Goal: Task Accomplishment & Management: Use online tool/utility

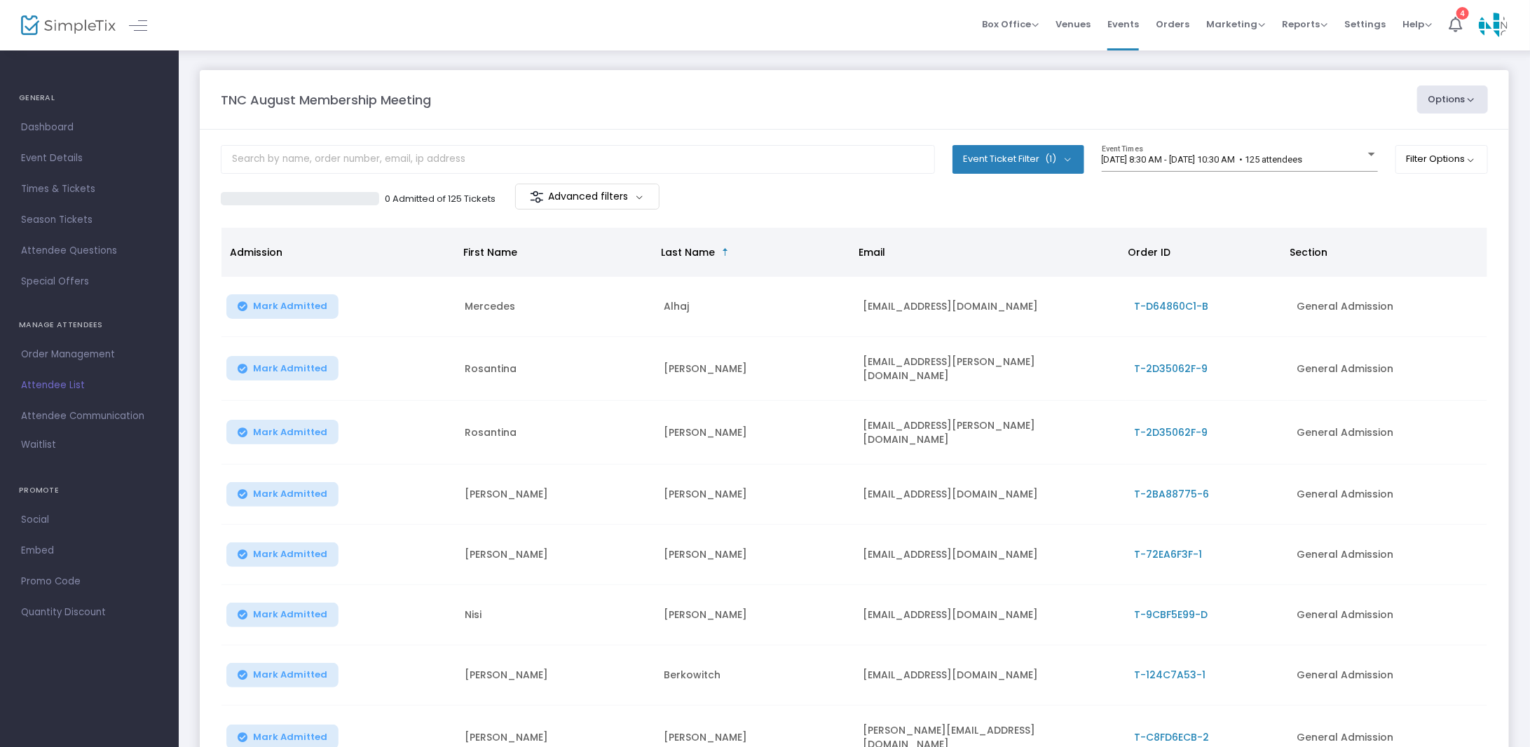
click at [1461, 89] on button "Options" at bounding box center [1453, 100] width 72 height 28
click at [1420, 163] on li "Print Name Tags" at bounding box center [1415, 167] width 129 height 27
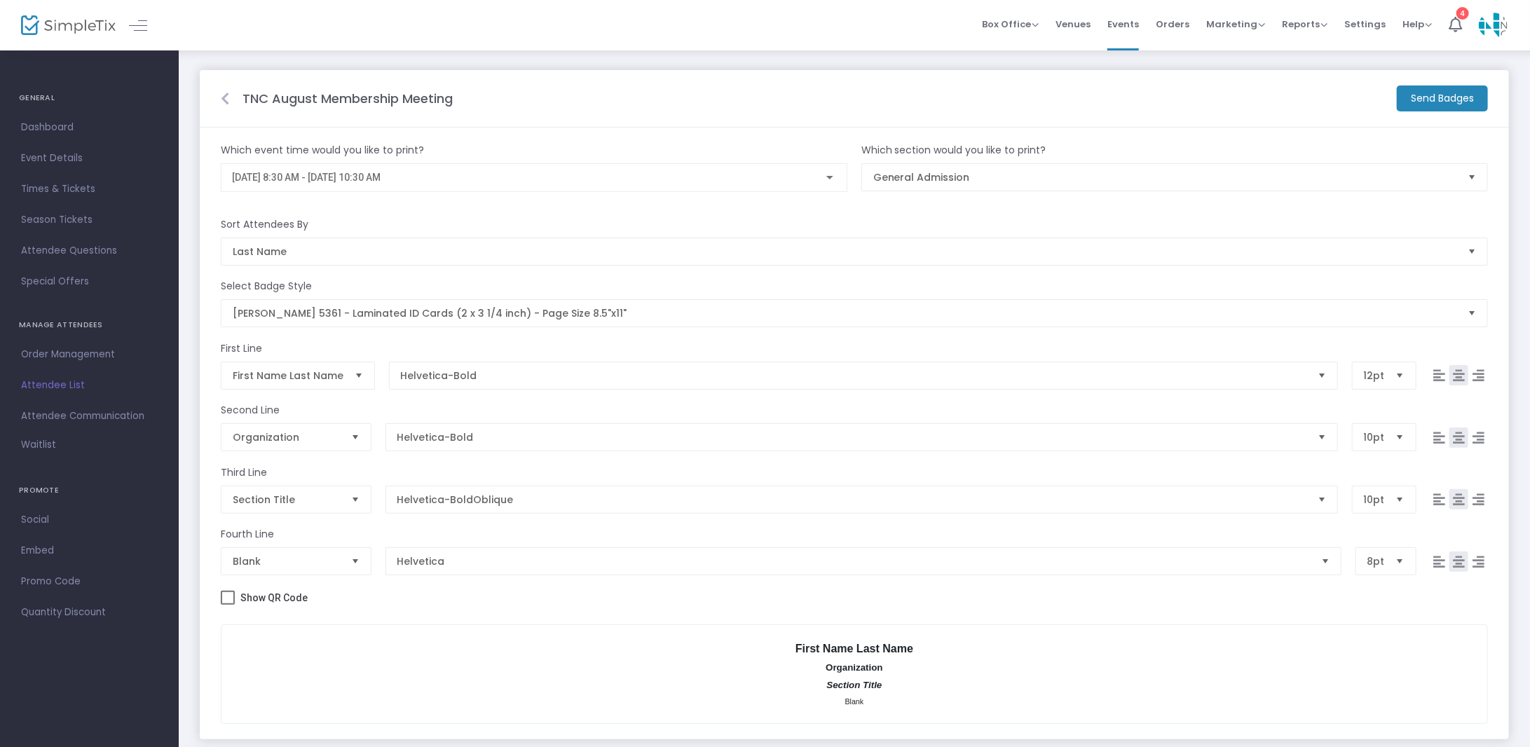
click at [1434, 104] on m-button "Send Badges" at bounding box center [1442, 99] width 91 height 26
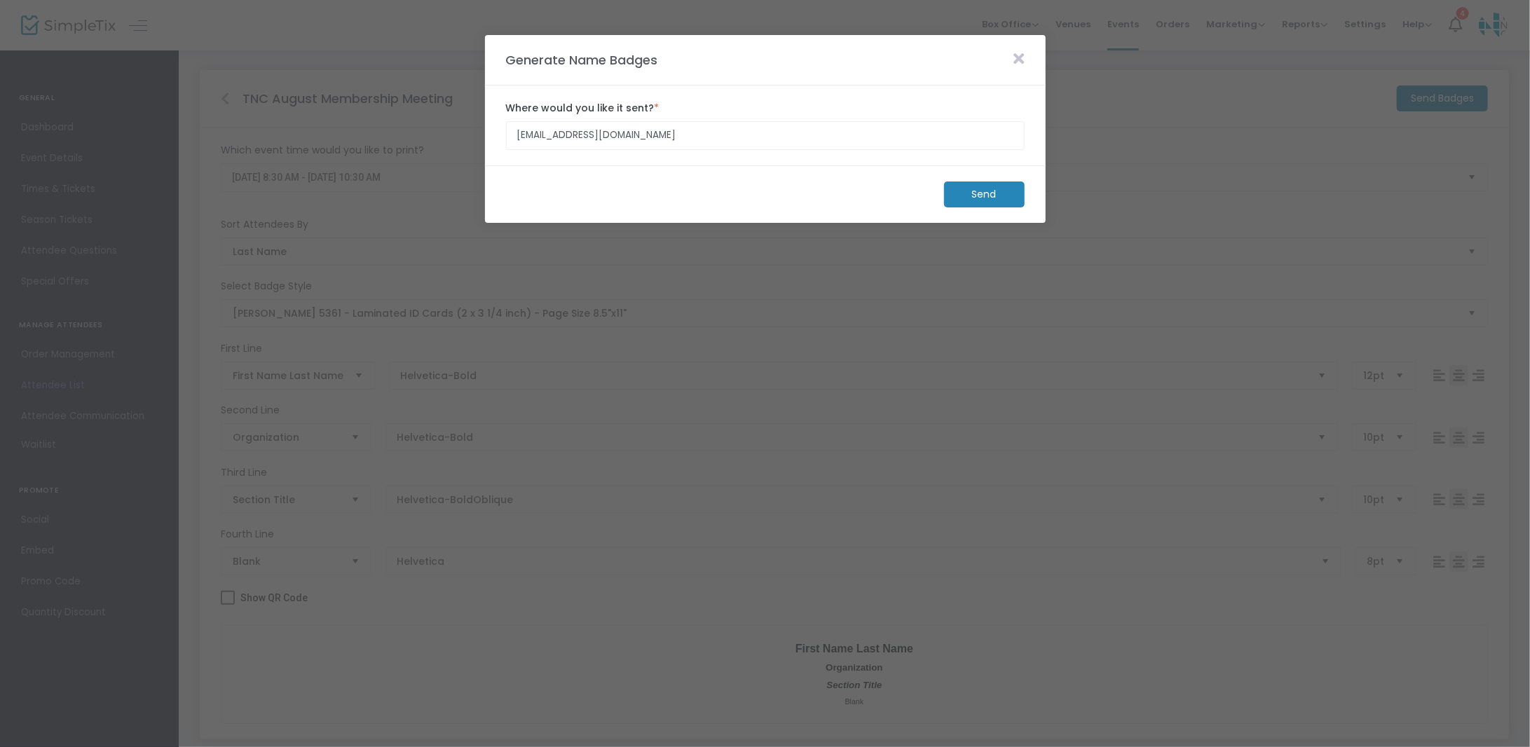
click at [977, 196] on m-button "Send" at bounding box center [984, 195] width 81 height 26
